Goal: Information Seeking & Learning: Learn about a topic

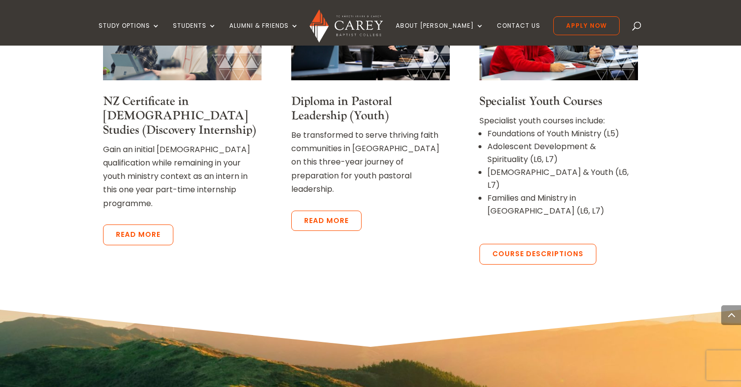
scroll to position [939, 0]
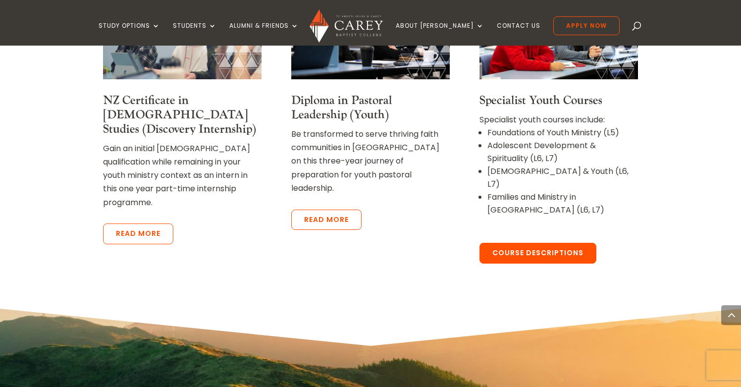
click at [510, 243] on link "Course Descriptions" at bounding box center [537, 253] width 117 height 21
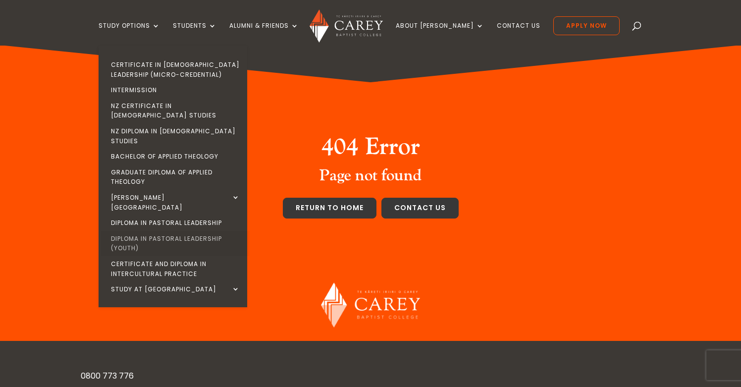
click at [185, 231] on link "Diploma in Pastoral Leadership (Youth)" at bounding box center [175, 243] width 149 height 25
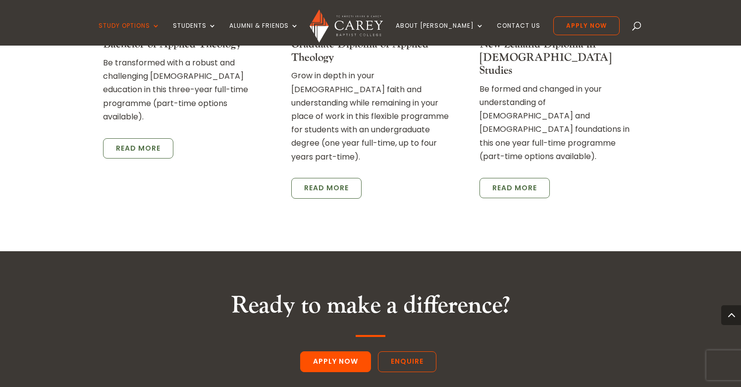
scroll to position [1818, 0]
